Goal: Task Accomplishment & Management: Complete application form

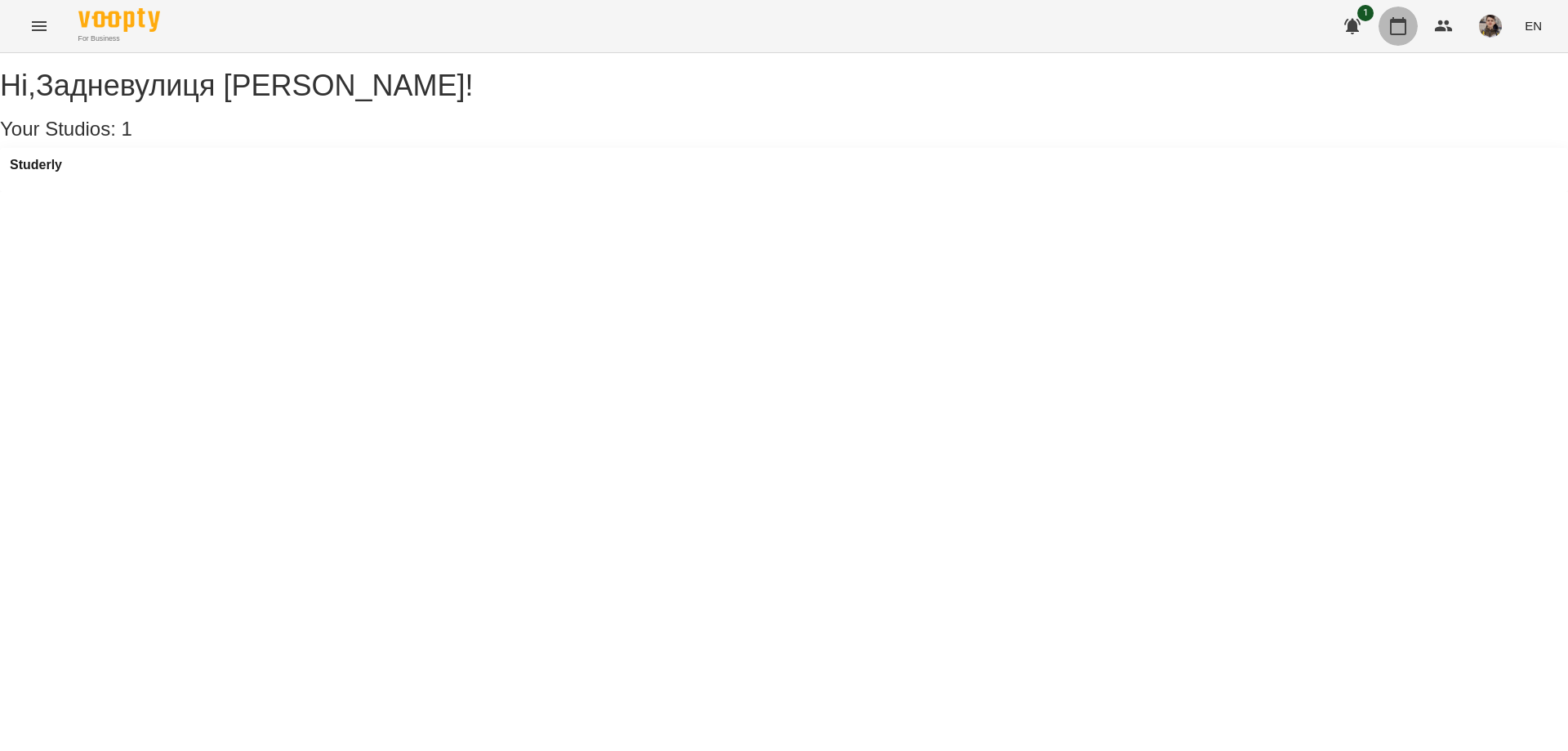
click at [1405, 27] on icon "button" at bounding box center [1398, 27] width 20 height 20
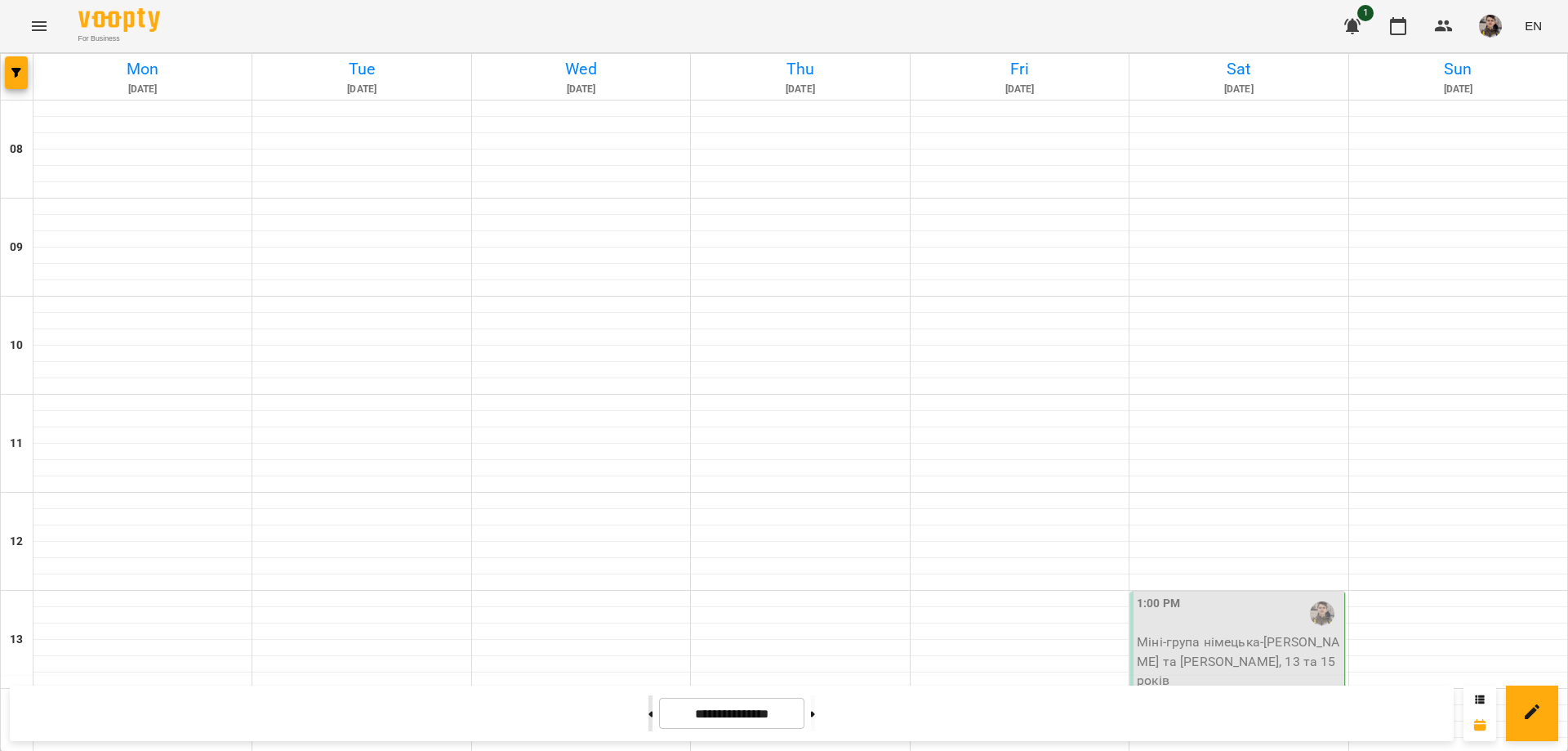
click at [649, 715] on button at bounding box center [650, 713] width 4 height 36
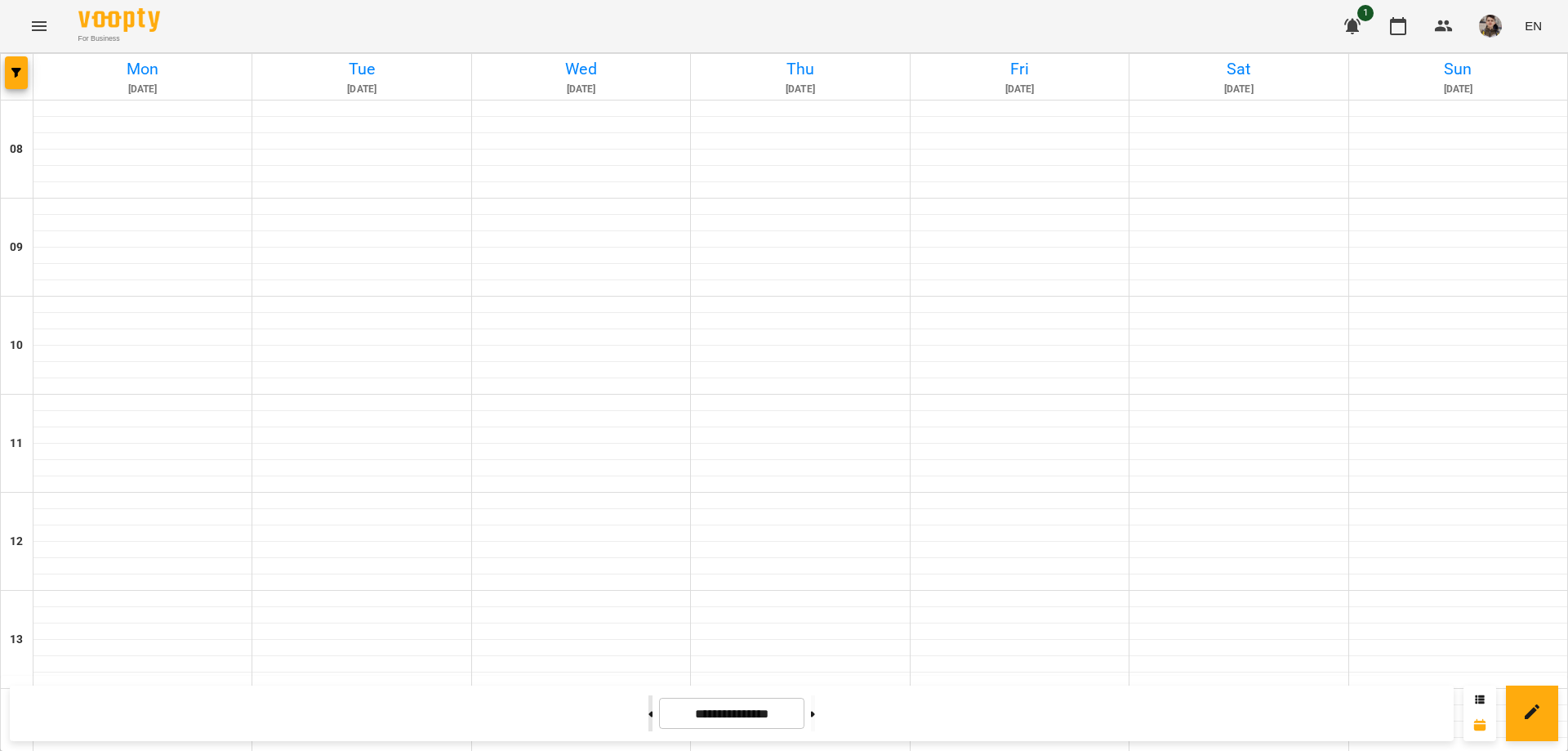
click at [649, 715] on button at bounding box center [650, 713] width 4 height 36
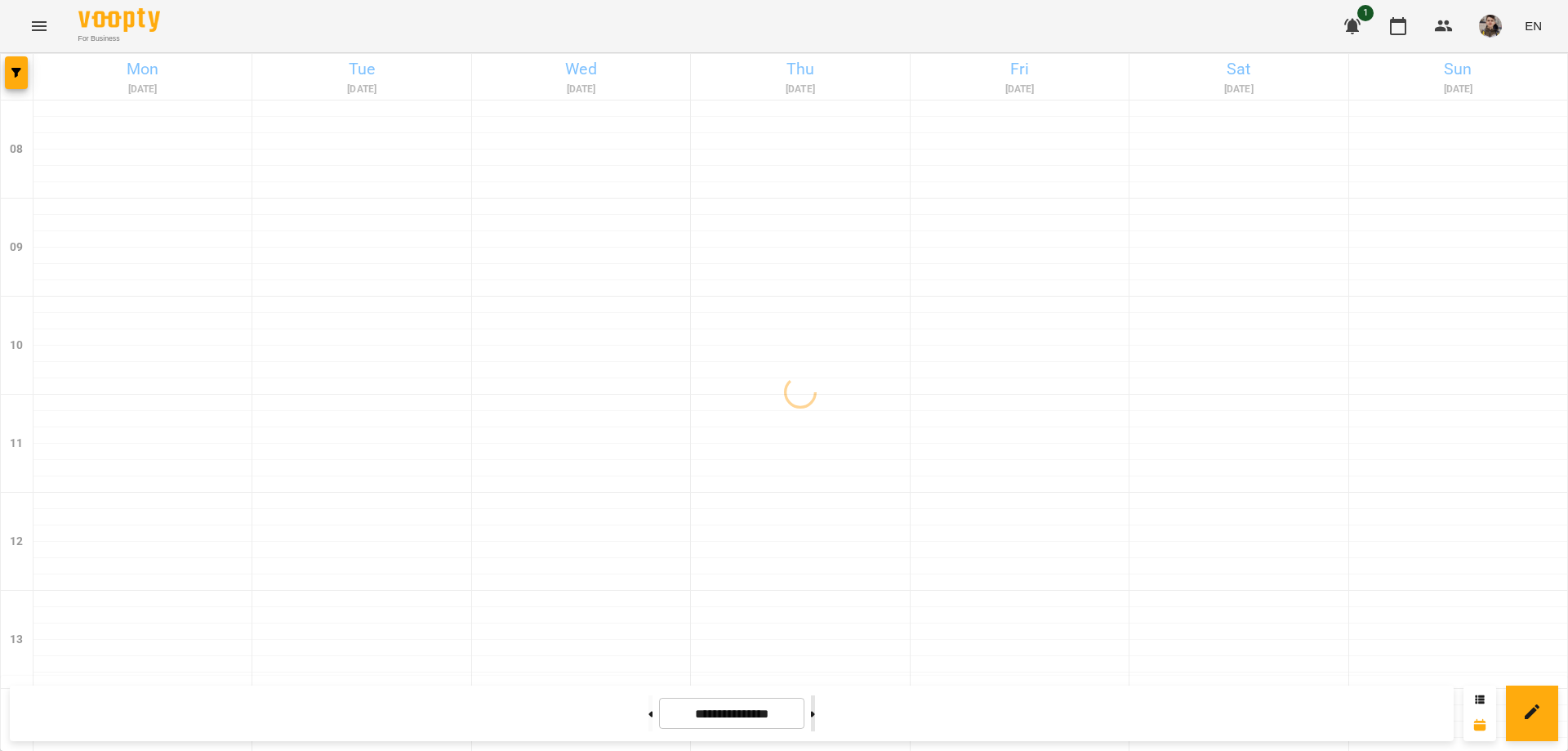
click at [815, 717] on button at bounding box center [812, 713] width 4 height 36
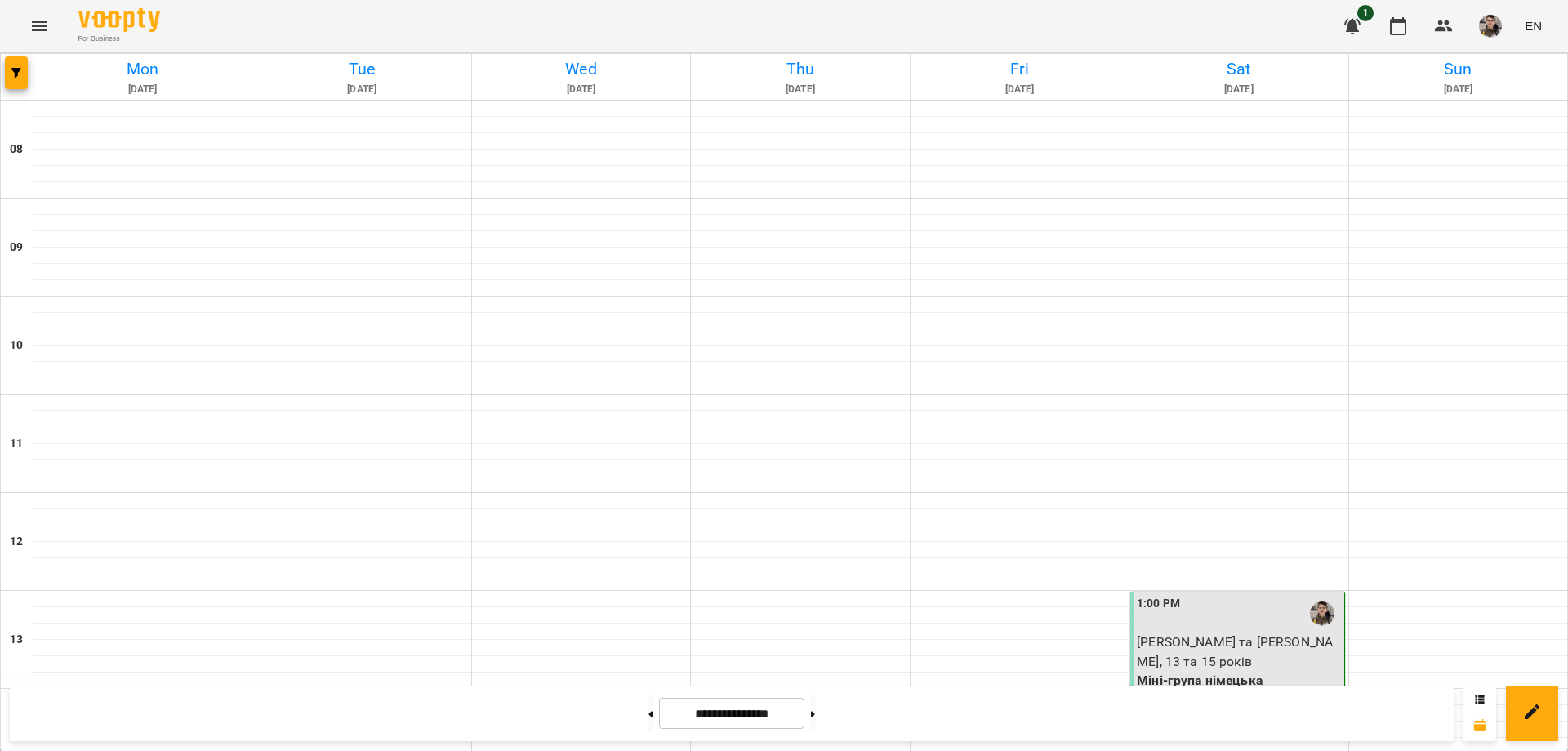
scroll to position [992, 0]
click at [815, 704] on button at bounding box center [812, 713] width 4 height 36
click at [650, 714] on icon at bounding box center [651, 713] width 4 height 6
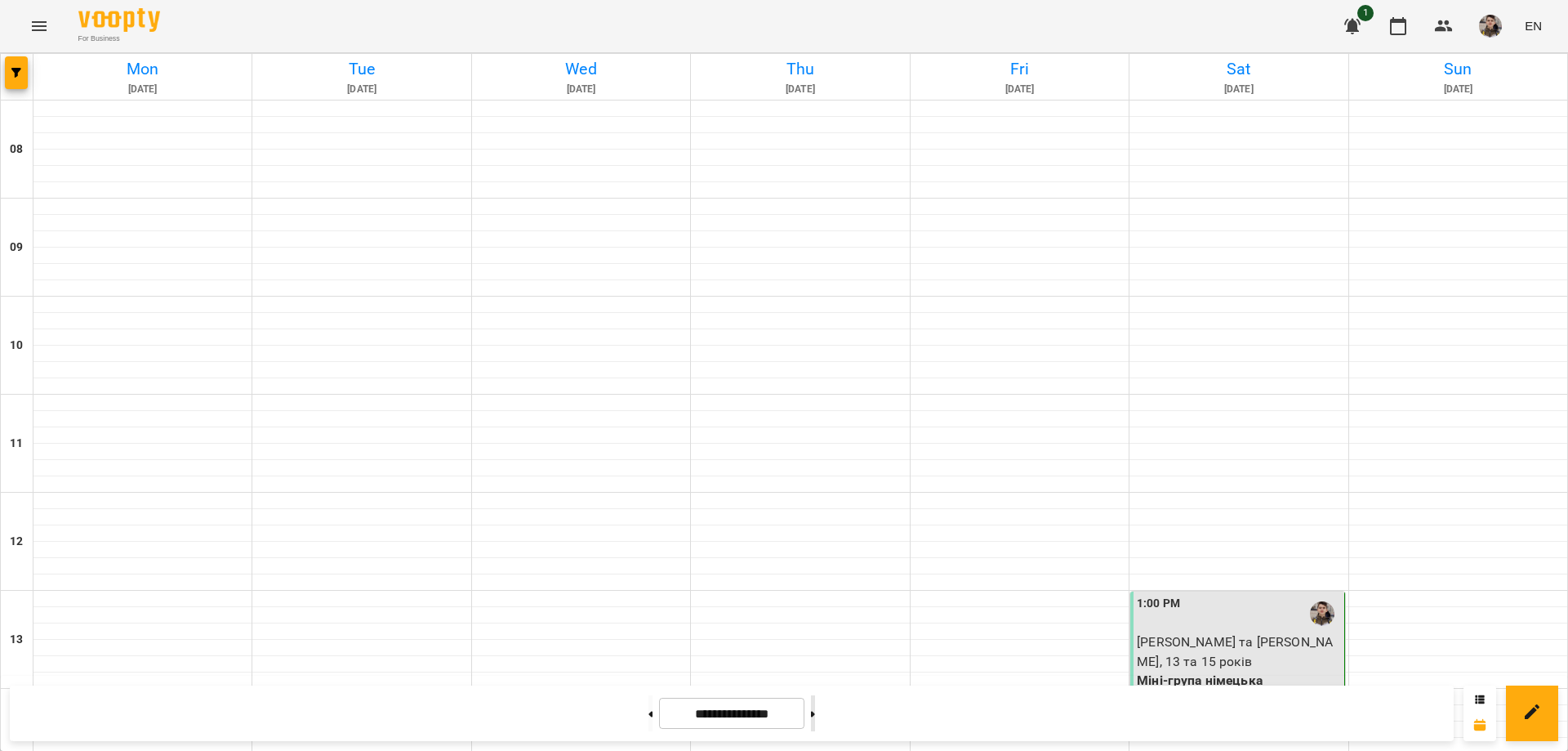
click at [815, 714] on icon at bounding box center [812, 713] width 4 height 6
click at [649, 706] on button at bounding box center [650, 713] width 4 height 36
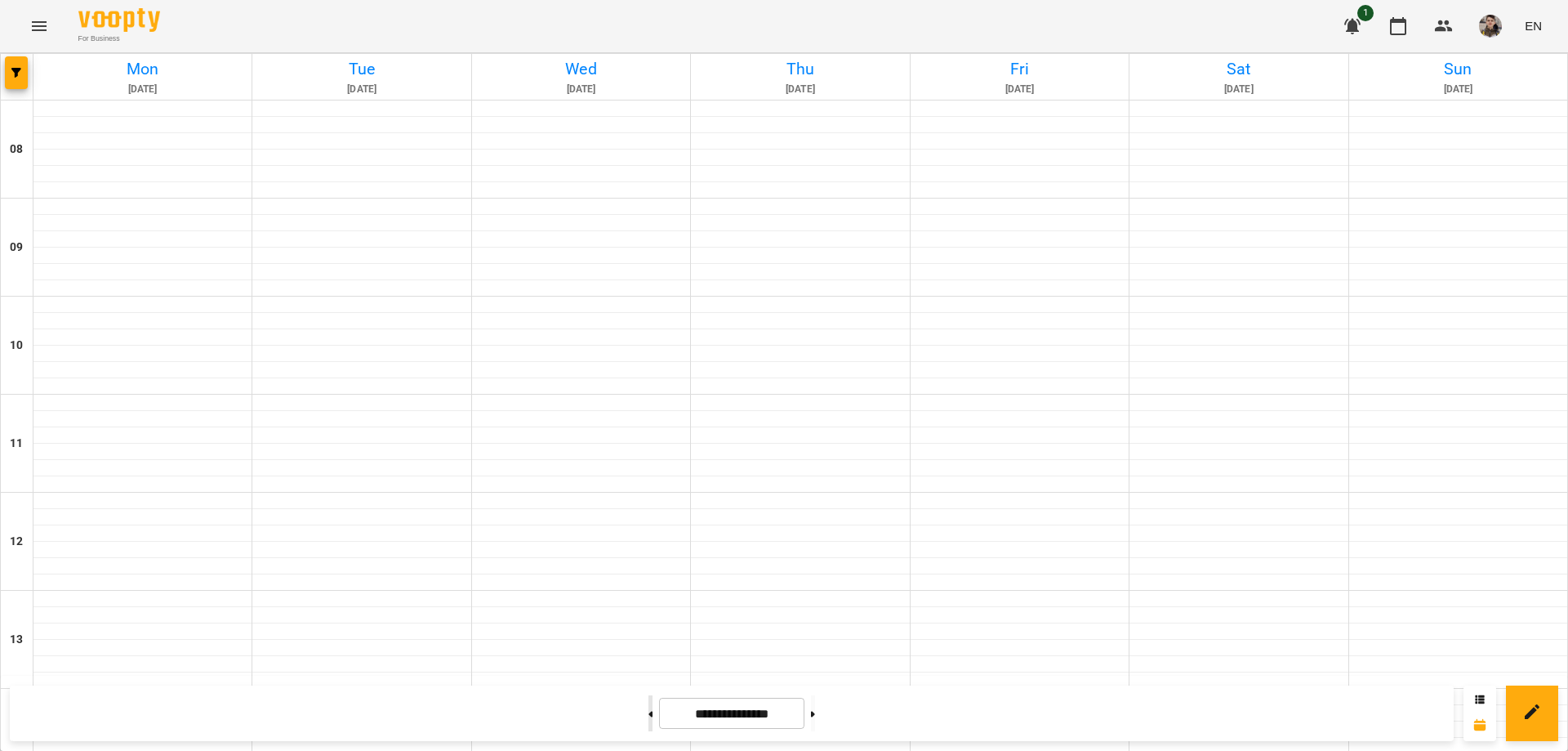
click at [649, 706] on button at bounding box center [650, 713] width 4 height 36
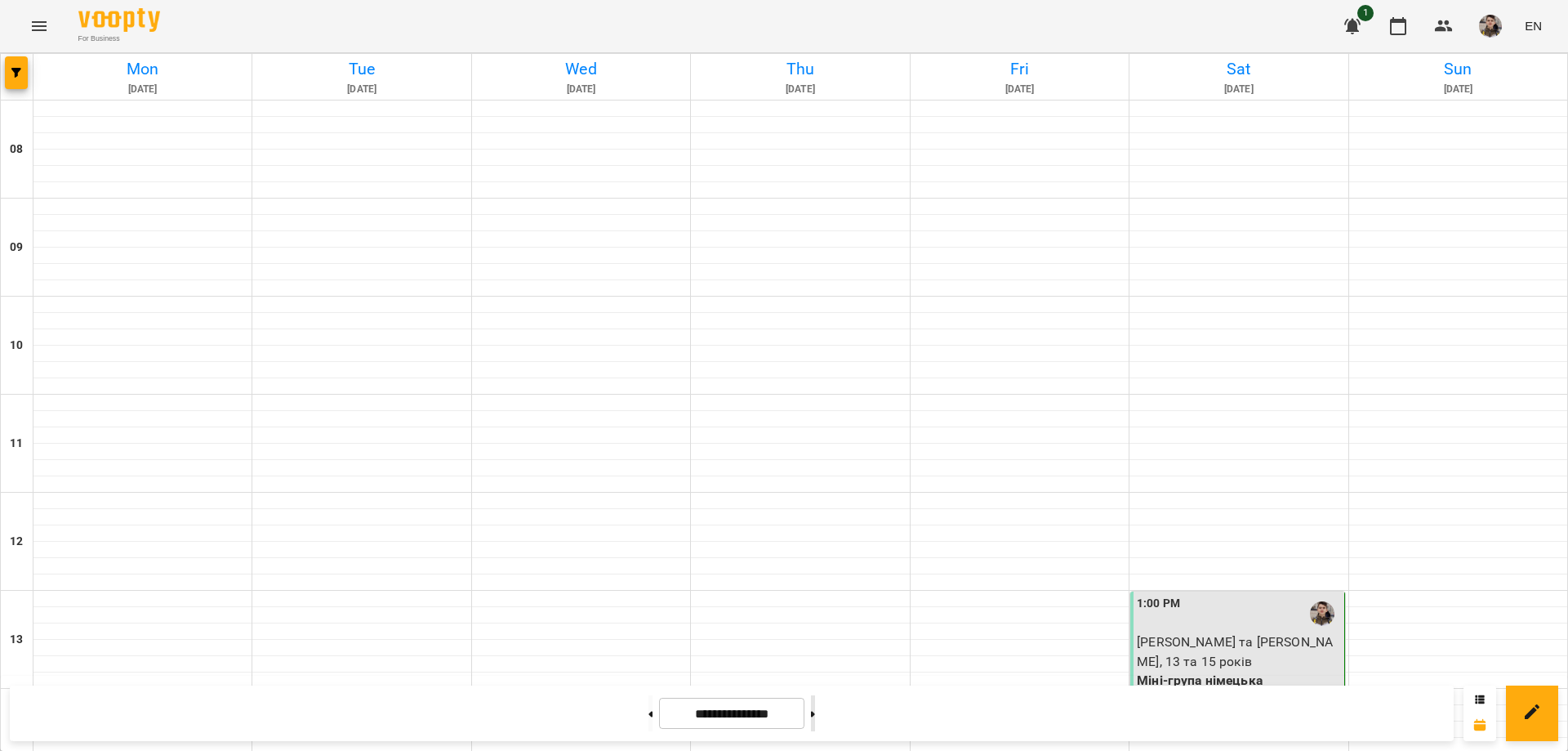
click at [815, 717] on button at bounding box center [812, 713] width 4 height 36
type input "**********"
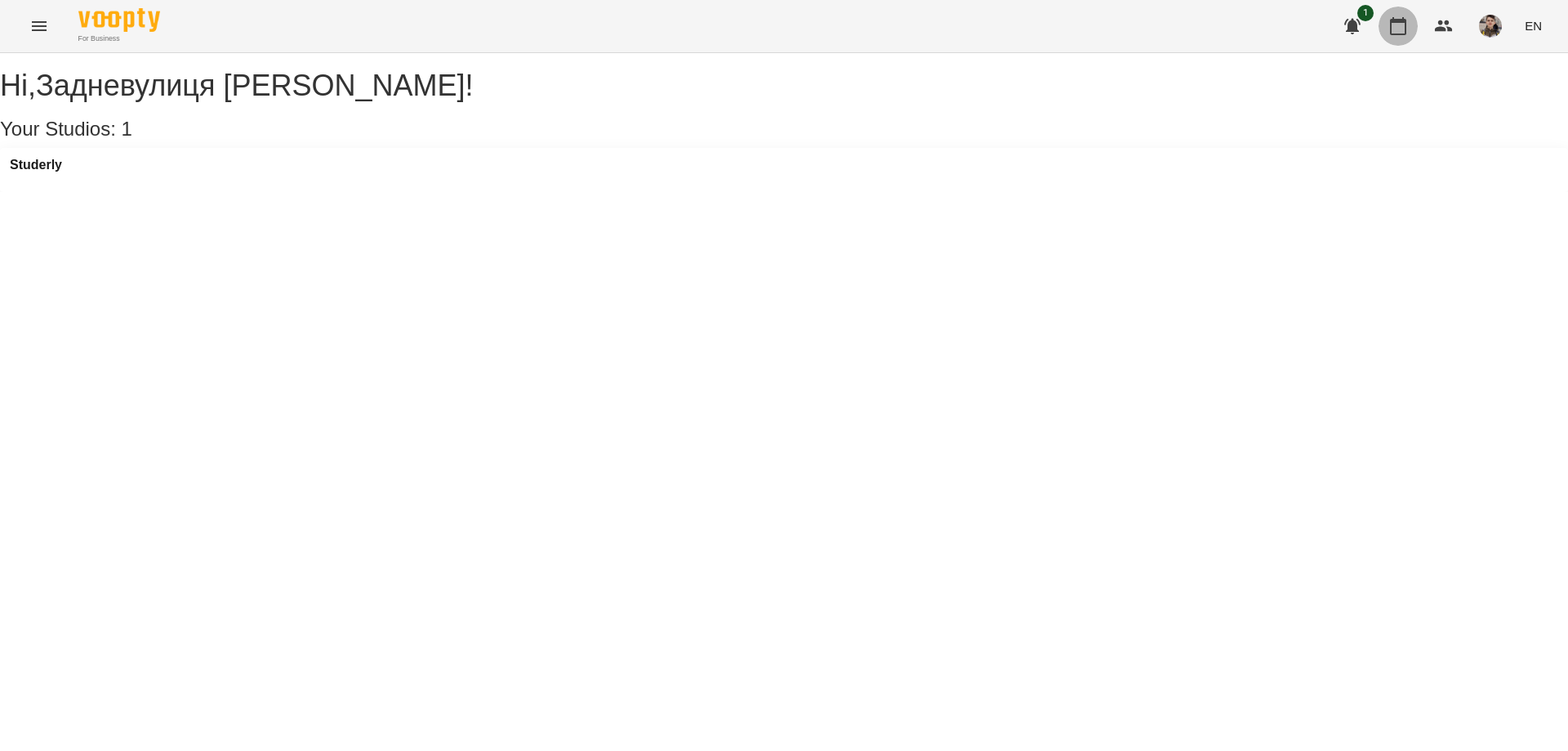
click at [1398, 41] on button "button" at bounding box center [1397, 26] width 39 height 39
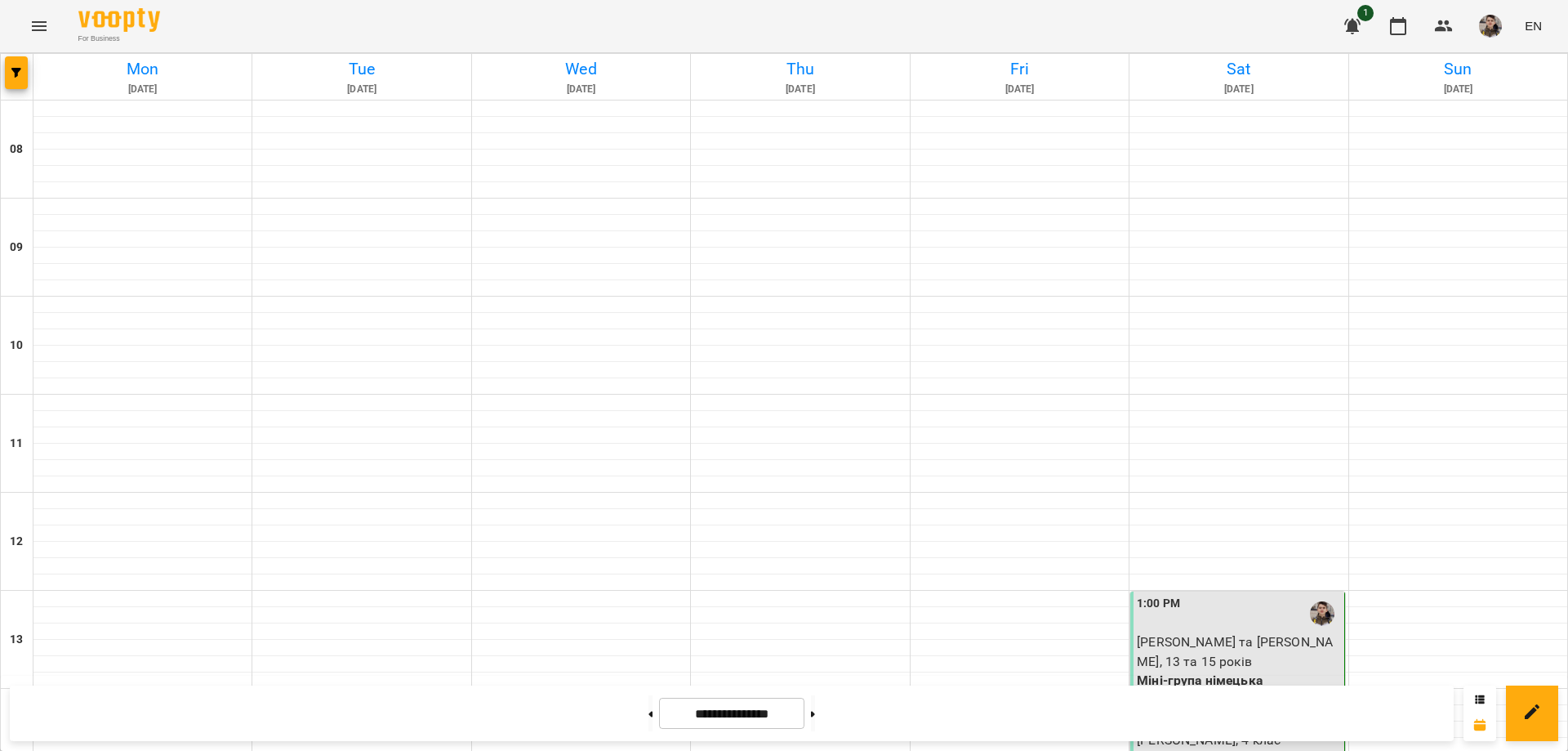
scroll to position [572, 0]
click at [649, 715] on button at bounding box center [650, 713] width 4 height 36
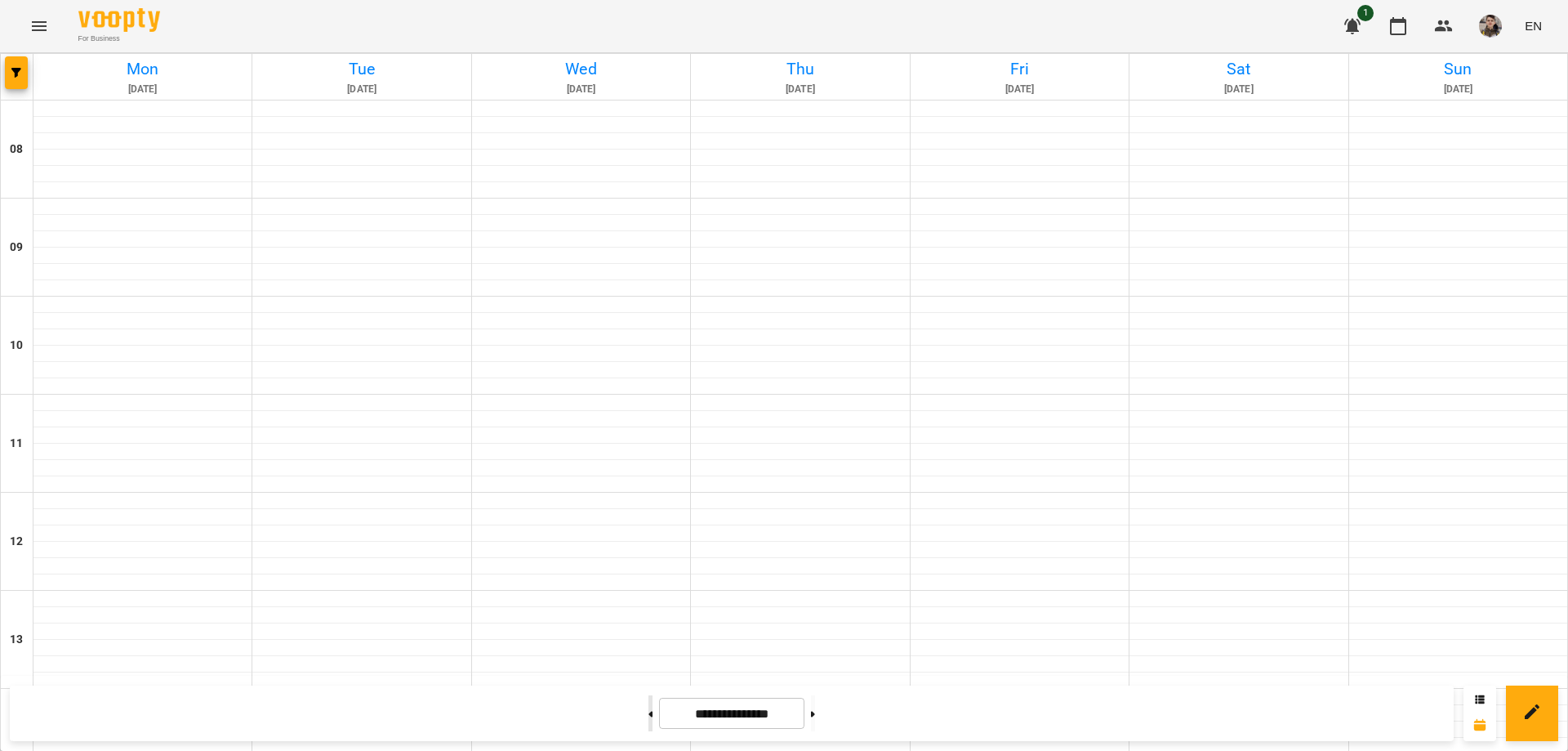
click at [649, 715] on button at bounding box center [650, 713] width 4 height 36
click at [649, 707] on button at bounding box center [650, 713] width 4 height 36
click at [649, 711] on button at bounding box center [650, 713] width 4 height 36
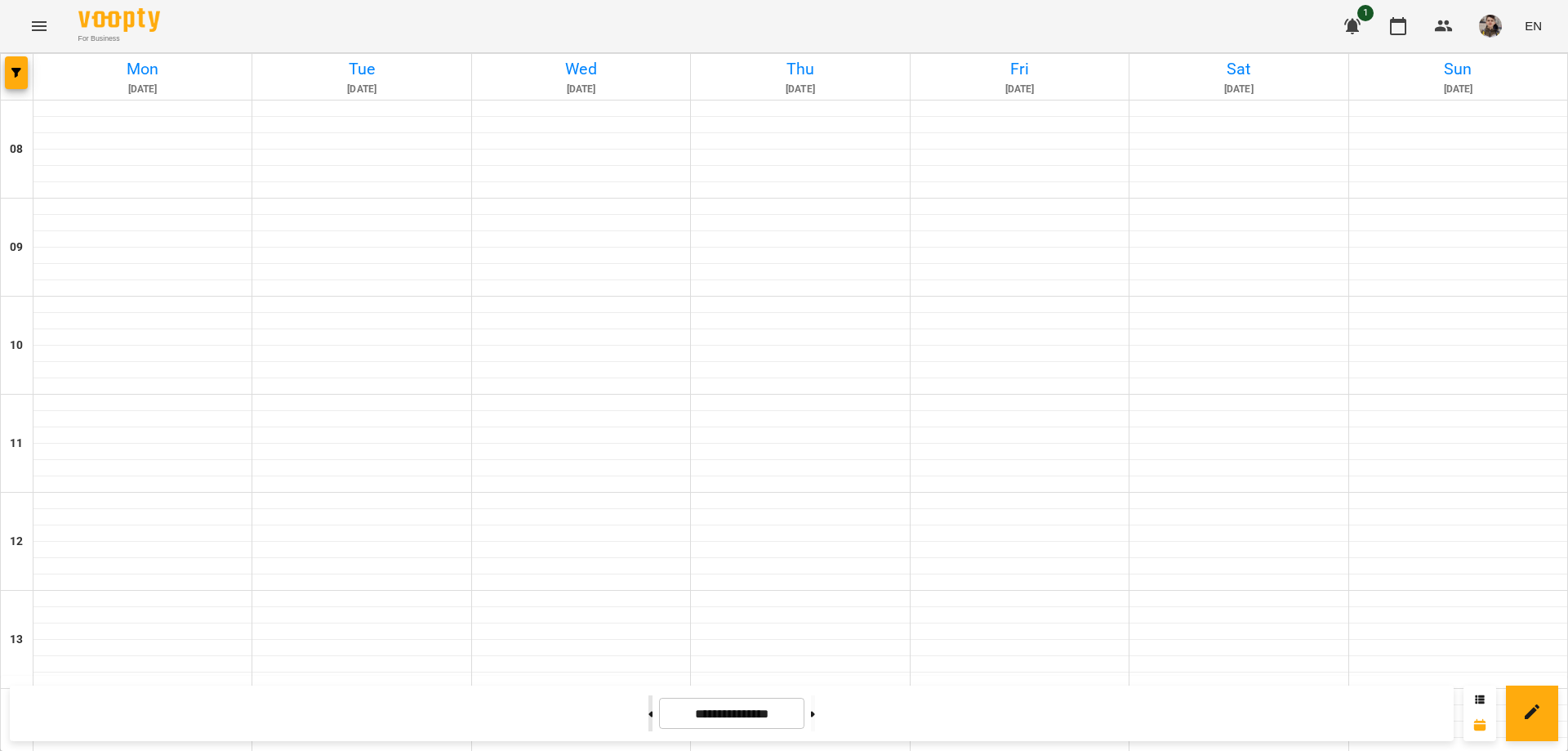
click at [649, 712] on button at bounding box center [650, 713] width 4 height 36
click at [815, 714] on button at bounding box center [812, 713] width 4 height 36
click at [815, 714] on button at bounding box center [812, 713] width 4 height 36
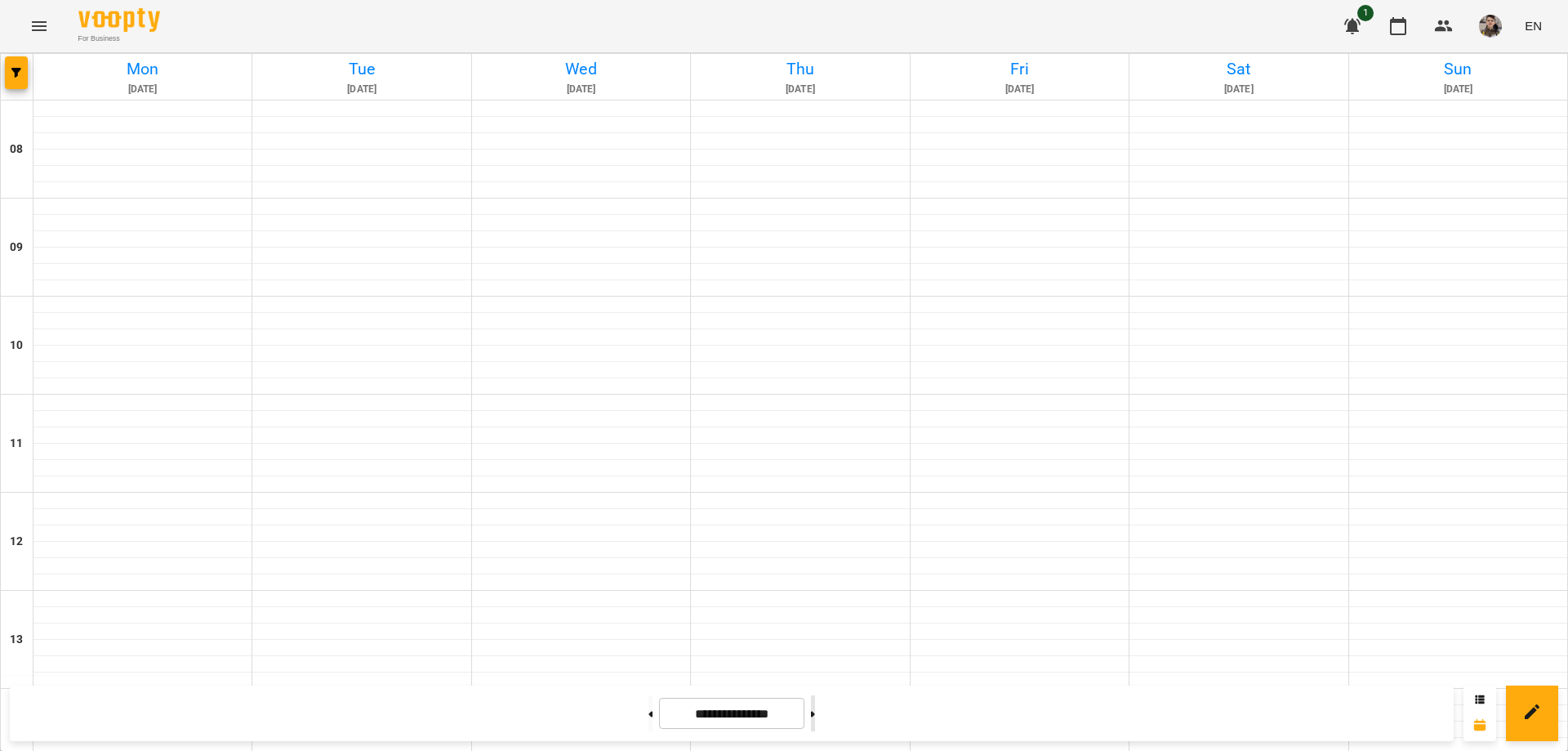
click at [815, 714] on button at bounding box center [812, 713] width 4 height 36
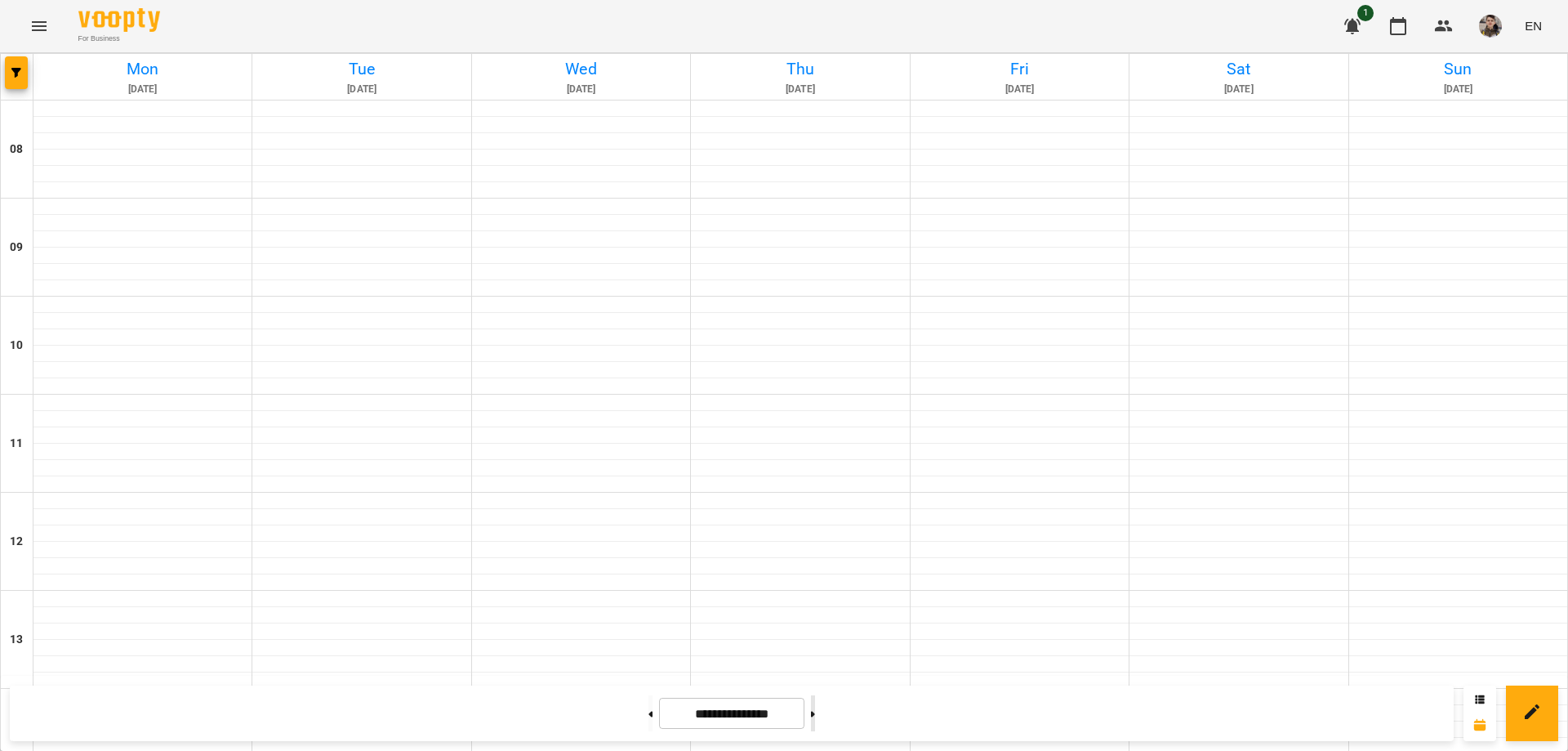
click at [815, 714] on button at bounding box center [812, 713] width 4 height 36
click at [815, 705] on button at bounding box center [812, 713] width 4 height 36
type input "**********"
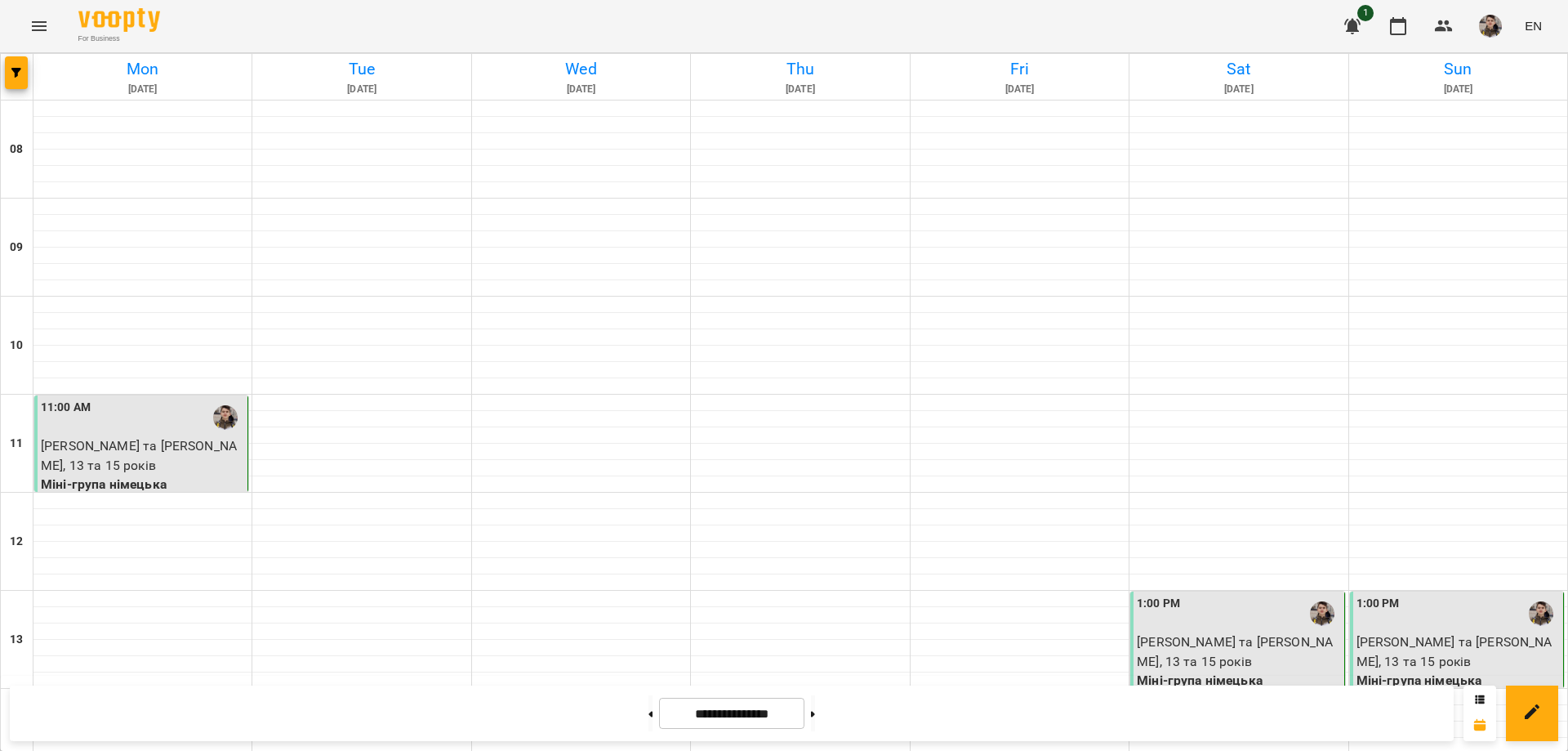
scroll to position [992, 0]
drag, startPoint x: 714, startPoint y: 221, endPoint x: 529, endPoint y: 406, distance: 261.6
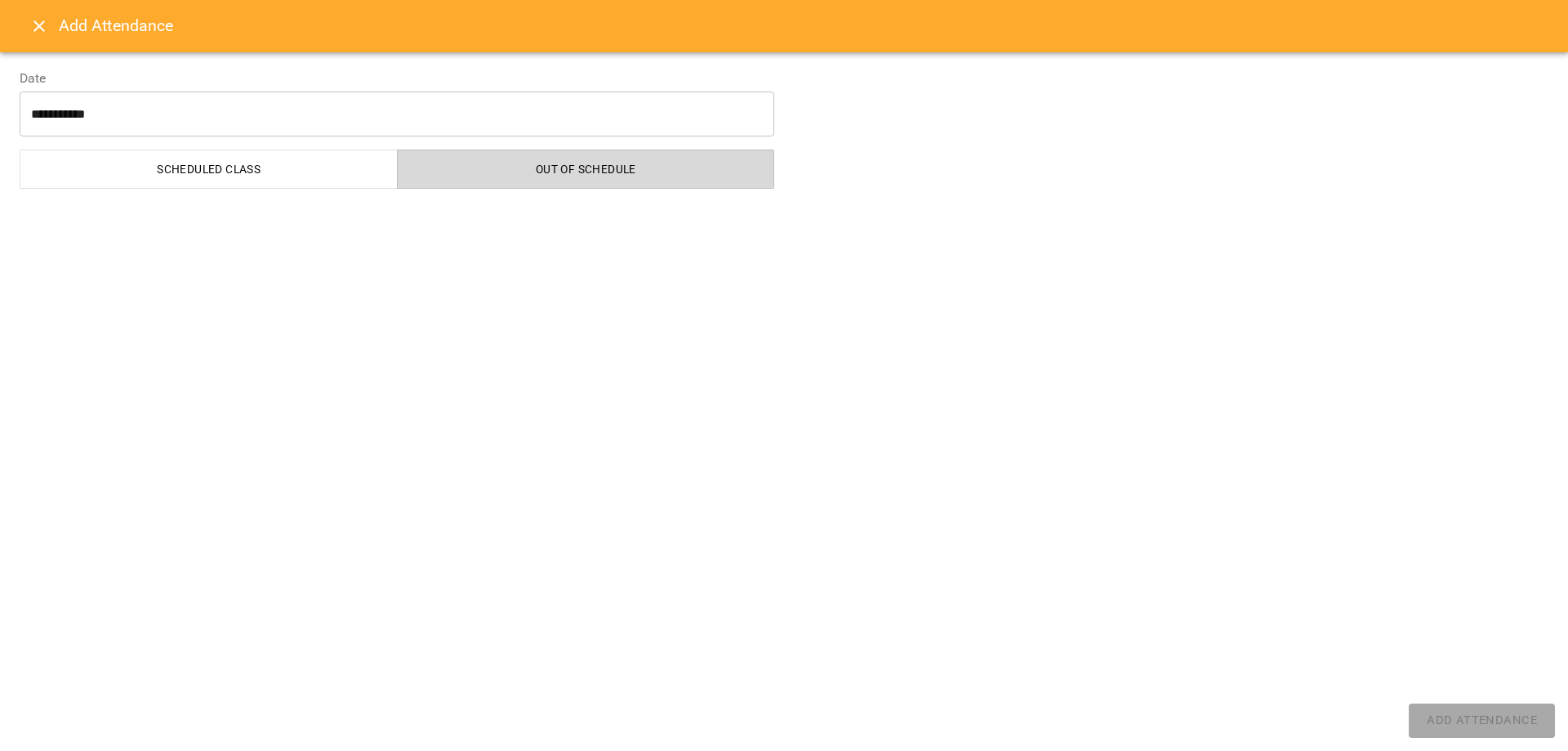
select select "**********"
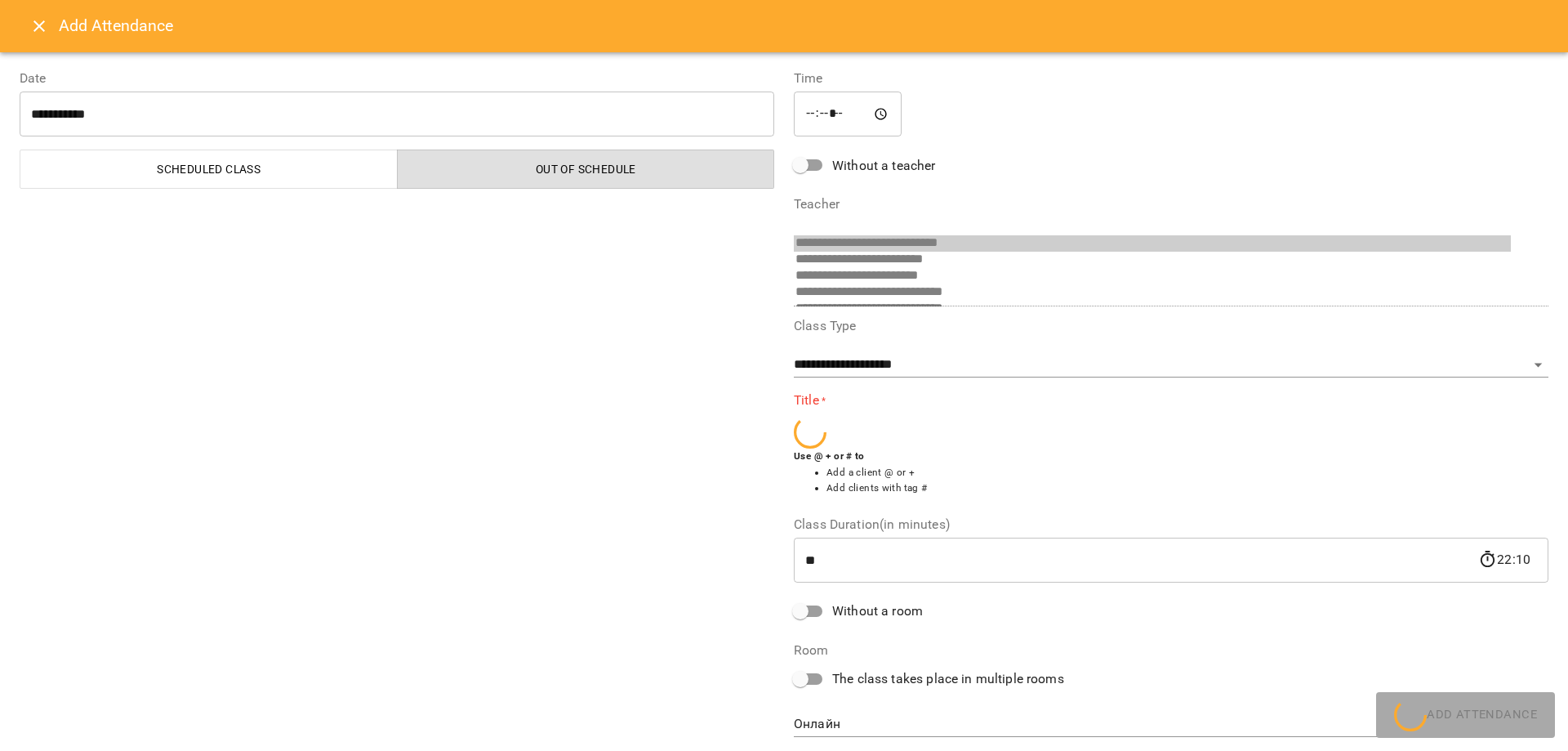
scroll to position [92, 0]
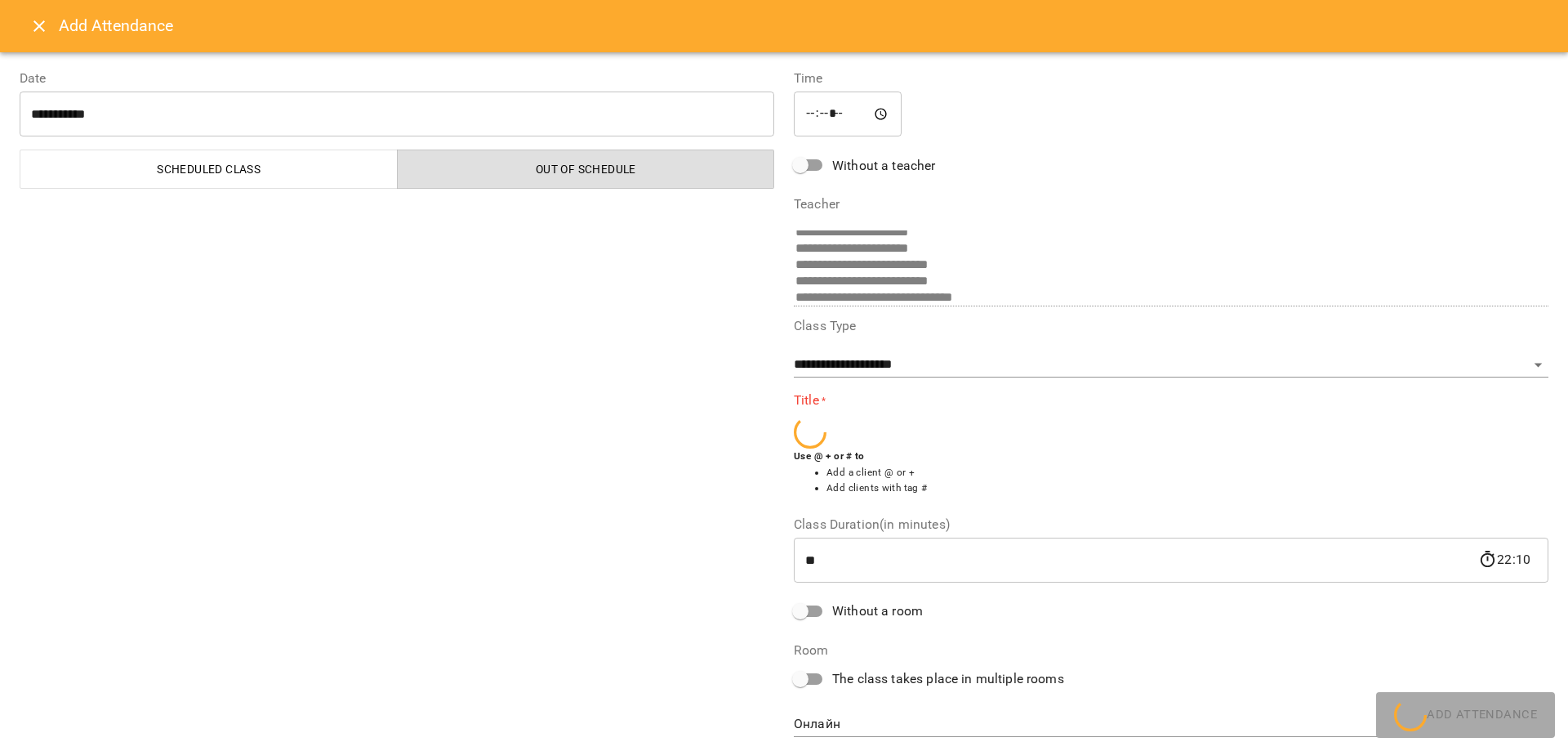
click at [32, 19] on icon "Close" at bounding box center [39, 27] width 20 height 20
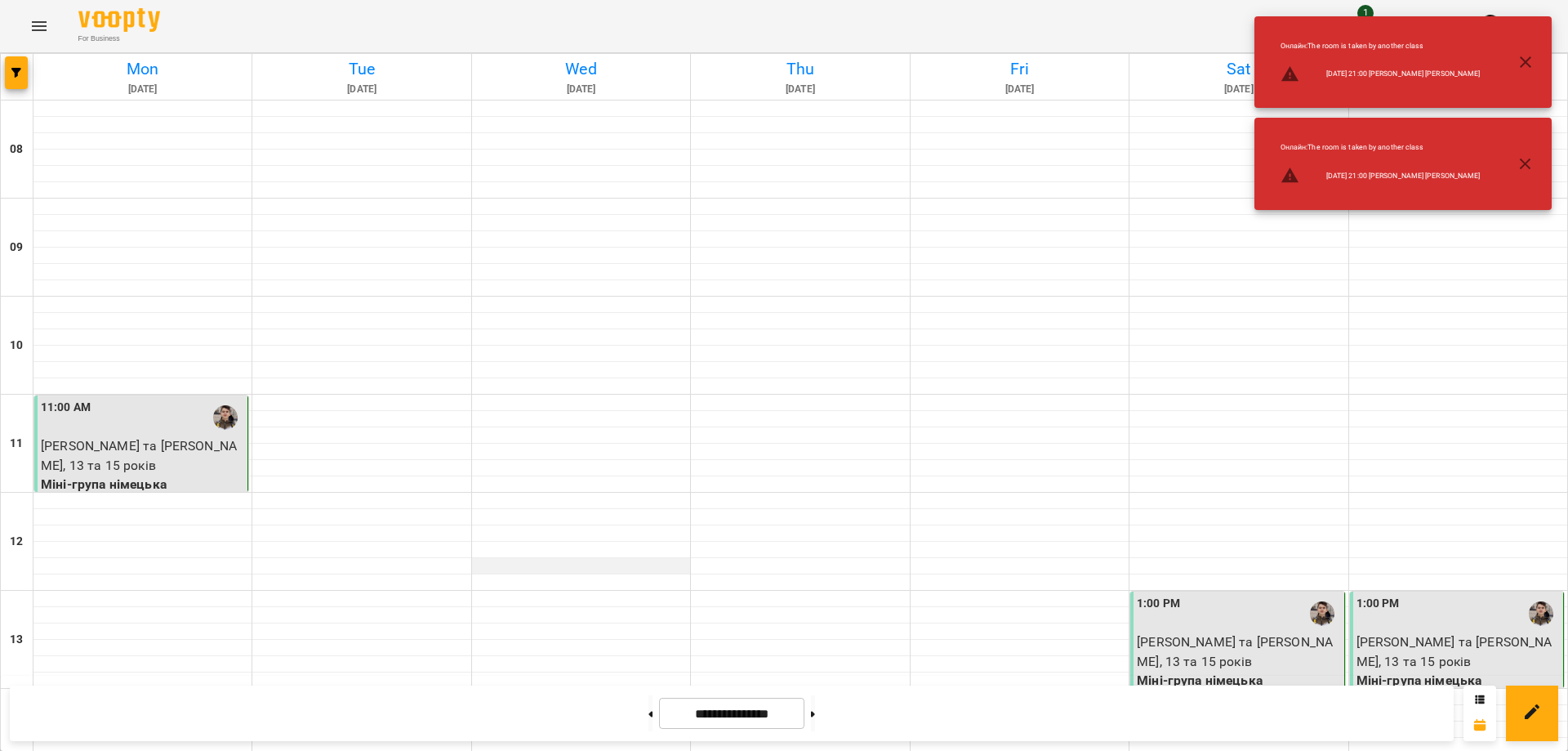
scroll to position [0, 0]
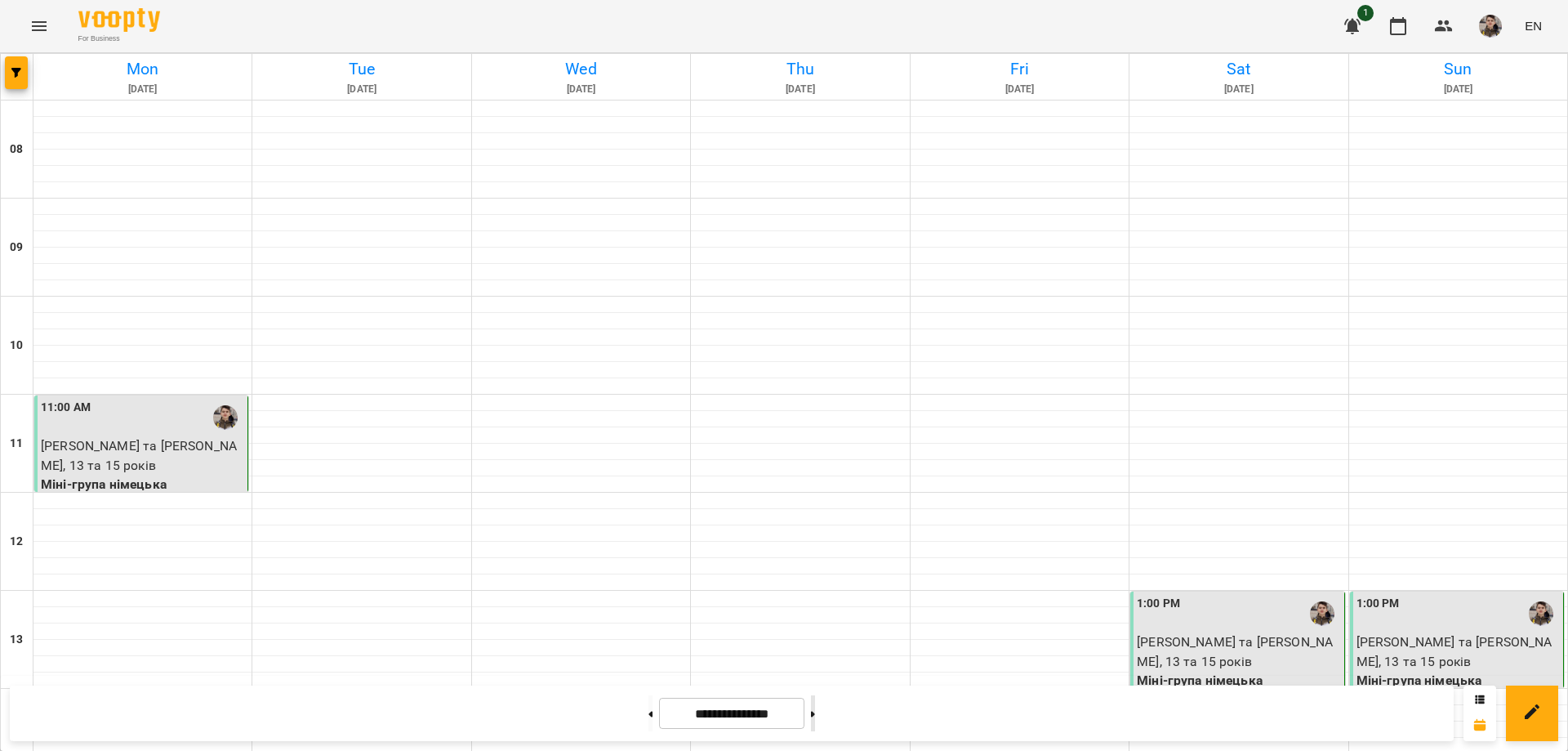
click at [815, 716] on button at bounding box center [812, 713] width 4 height 36
type input "**********"
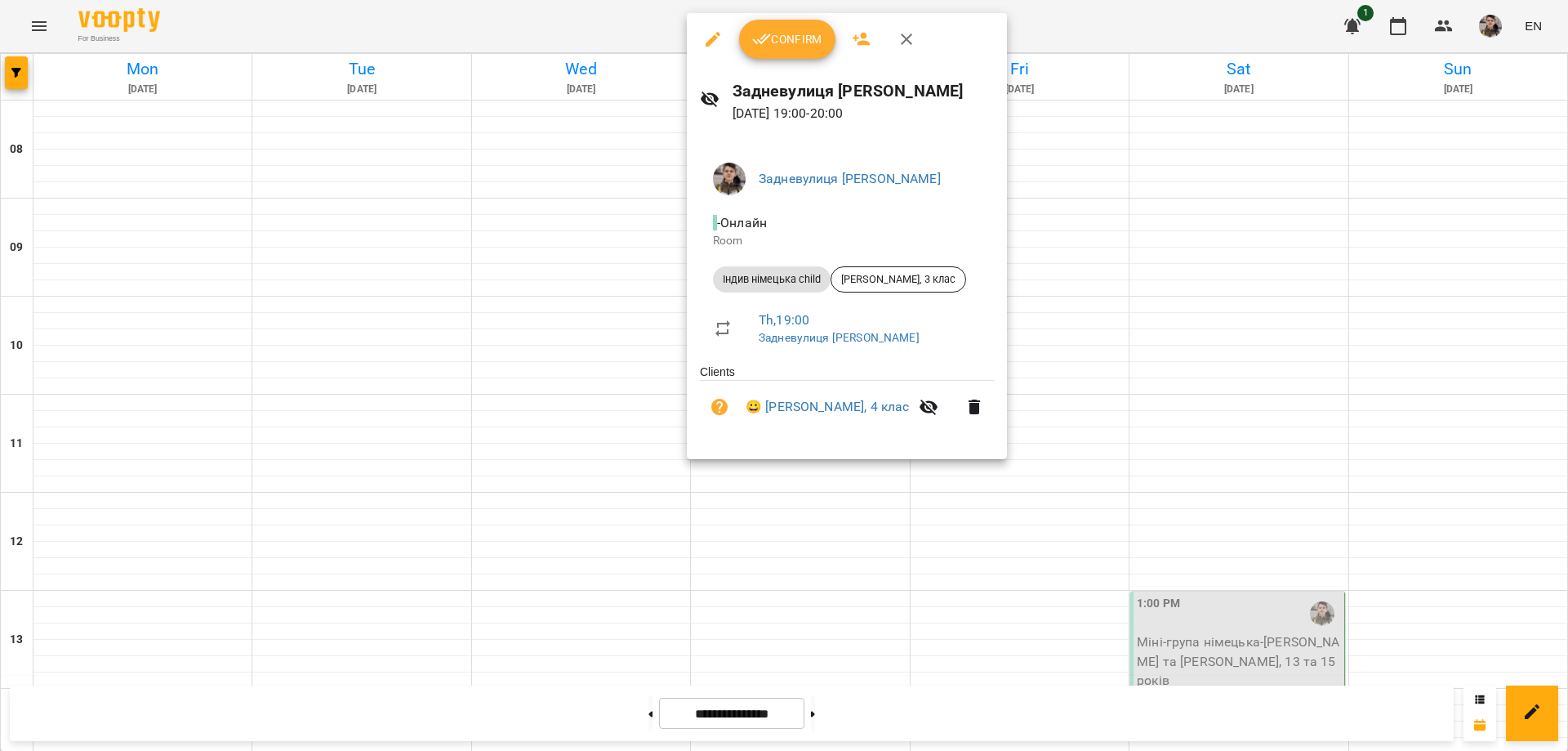
click at [772, 49] on span "Confirm" at bounding box center [787, 39] width 71 height 20
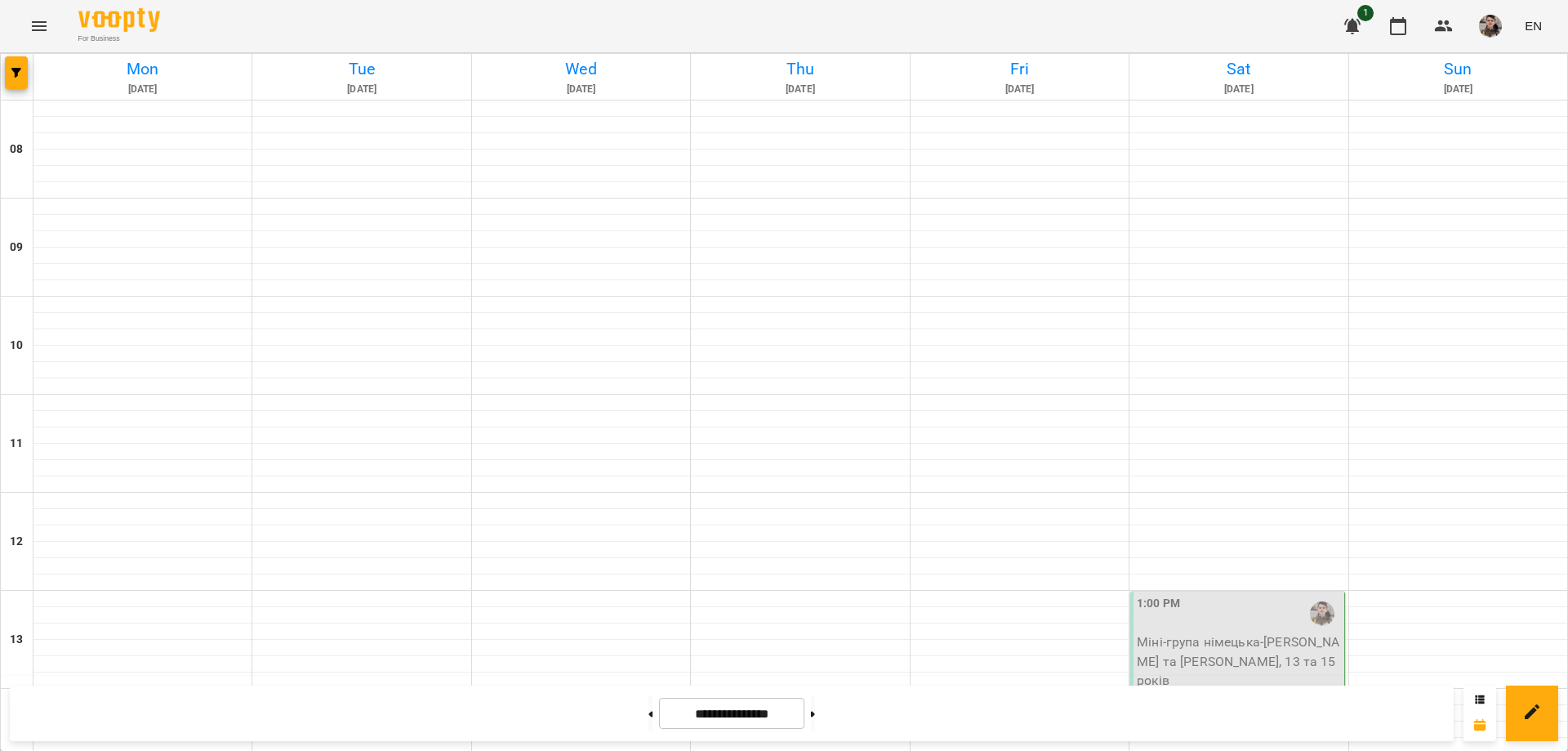
scroll to position [992, 0]
